Goal: Information Seeking & Learning: Learn about a topic

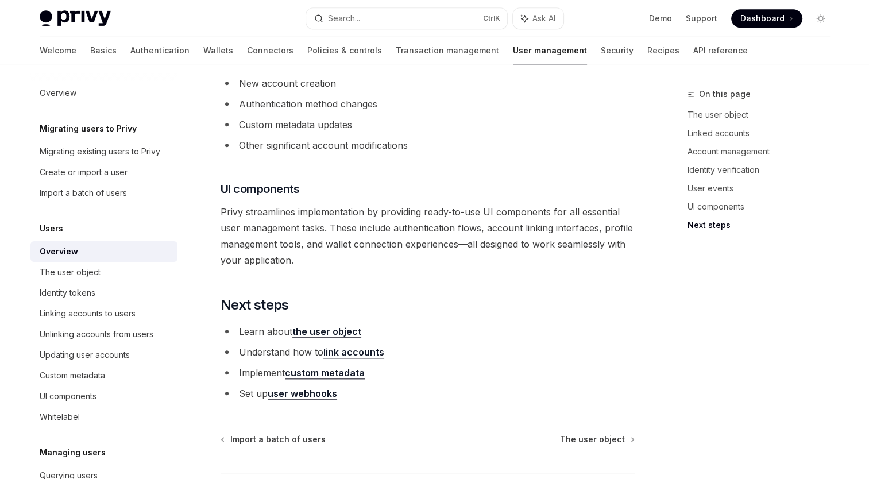
scroll to position [1241, 0]
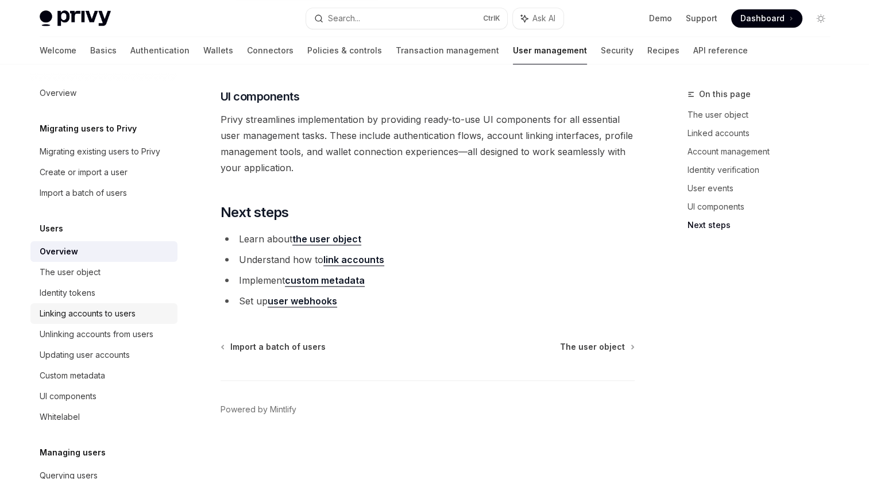
click at [76, 317] on div "Linking accounts to users" at bounding box center [88, 314] width 96 height 14
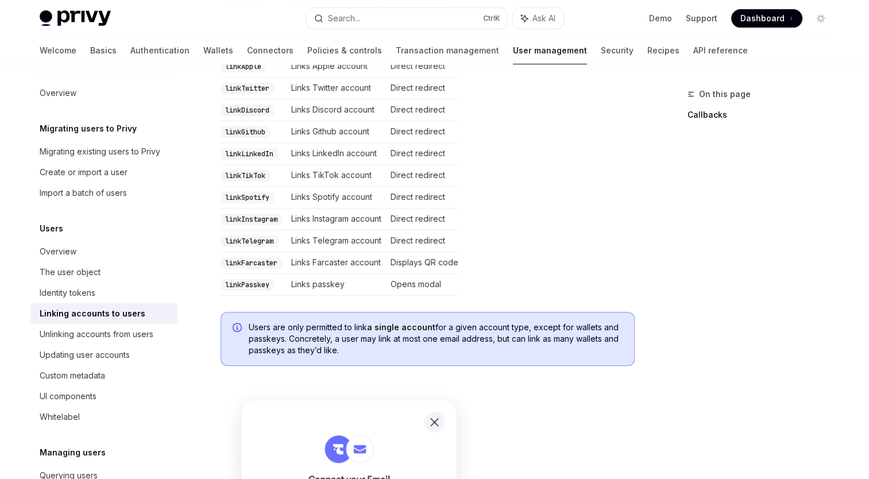
scroll to position [287, 0]
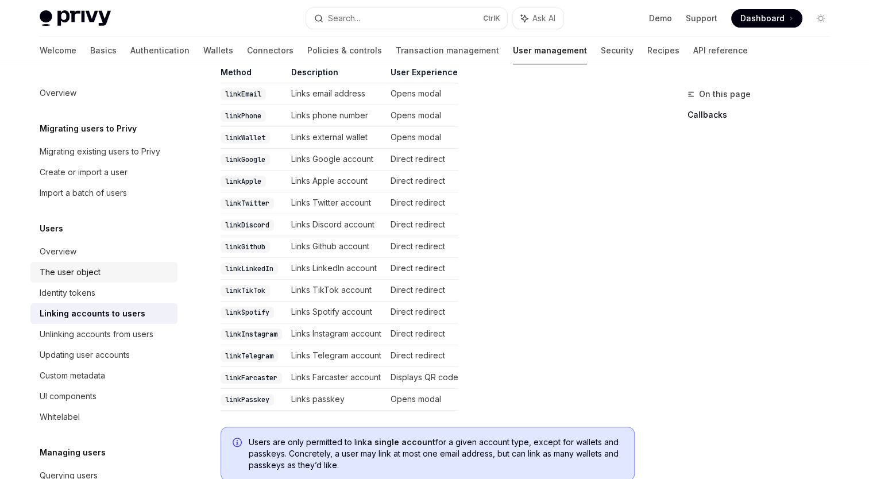
click at [119, 273] on div "The user object" at bounding box center [105, 272] width 131 height 14
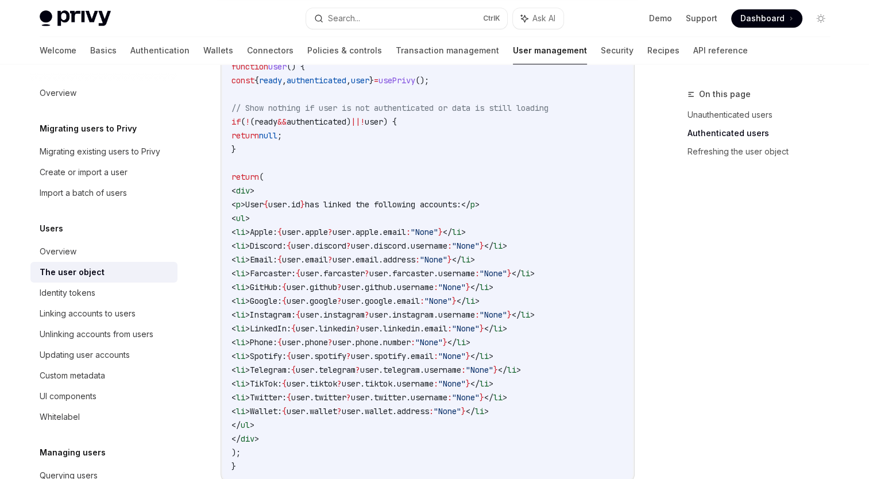
scroll to position [861, 0]
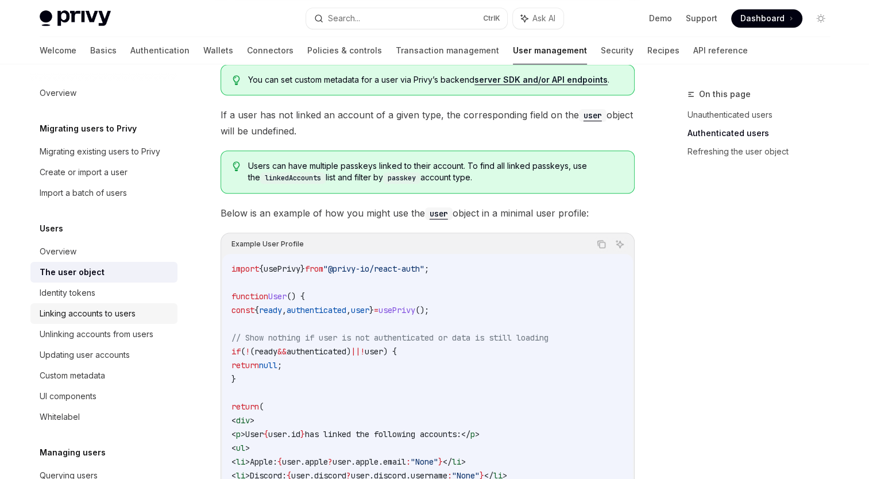
click at [126, 312] on div "Linking accounts to users" at bounding box center [88, 314] width 96 height 14
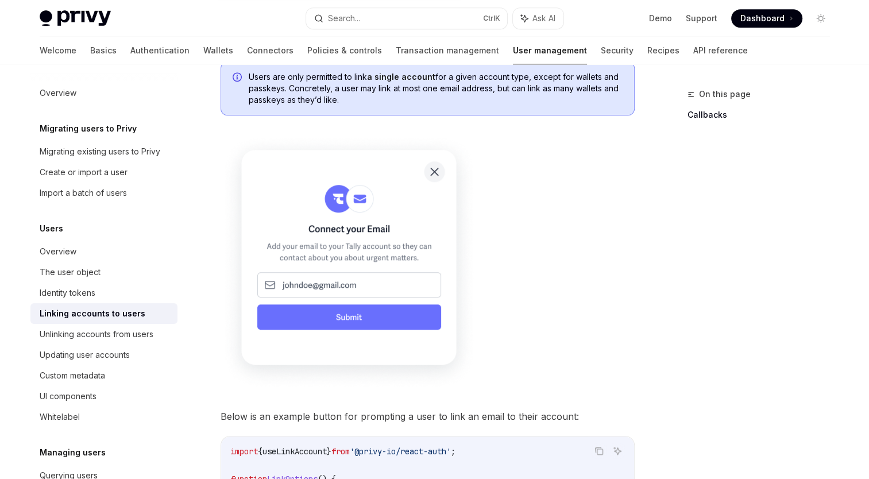
scroll to position [746, 0]
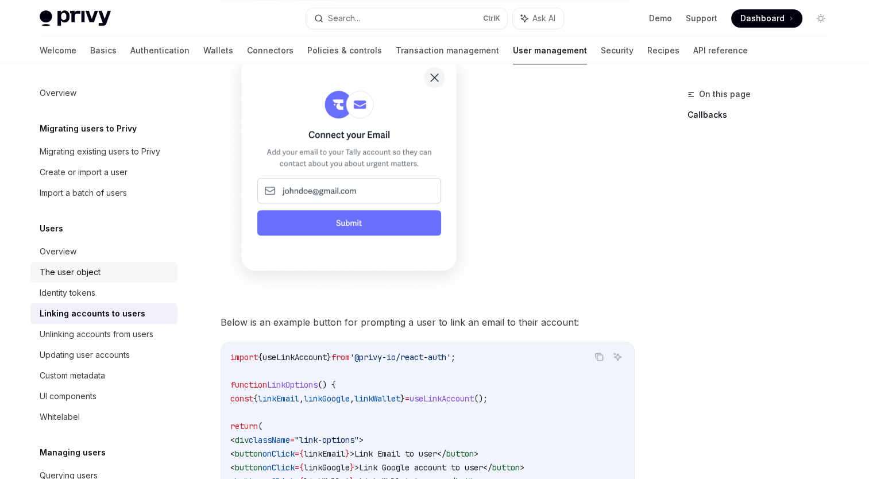
click at [78, 277] on div "The user object" at bounding box center [70, 272] width 61 height 14
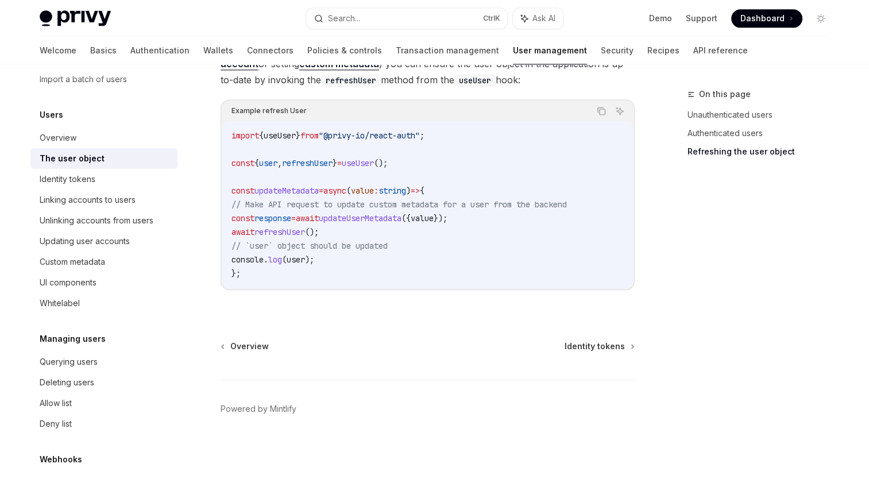
scroll to position [115, 0]
click at [103, 286] on div "UI components" at bounding box center [105, 281] width 131 height 14
type textarea "*"
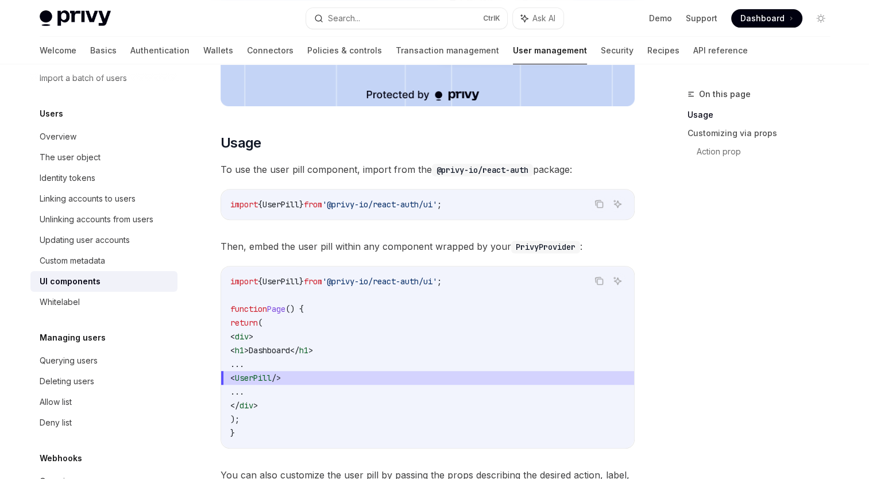
scroll to position [459, 0]
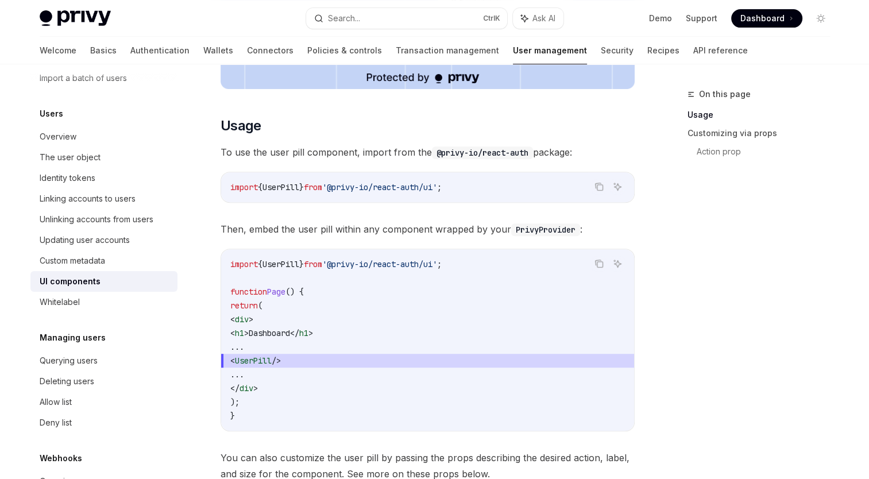
click at [726, 272] on div "On this page Usage Customizing via props Action prop" at bounding box center [751, 283] width 175 height 392
